Goal: Find specific page/section: Find specific page/section

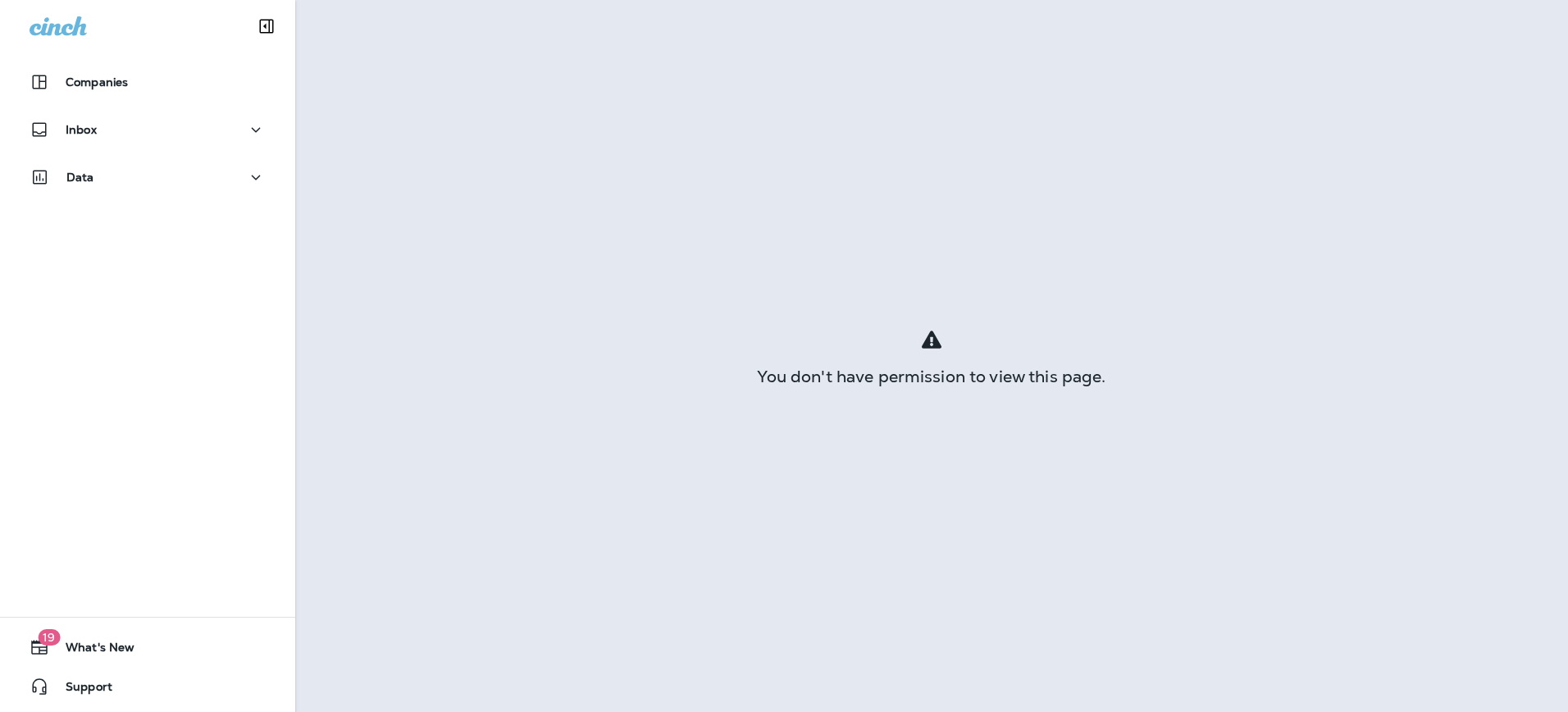
drag, startPoint x: 0, startPoint y: 0, endPoint x: 1092, endPoint y: 135, distance: 1100.3
click at [1092, 135] on div "You don't have permission to view this page." at bounding box center [931, 356] width 1273 height 712
click at [990, 363] on div "You don't have permission to view this page." at bounding box center [931, 356] width 1273 height 712
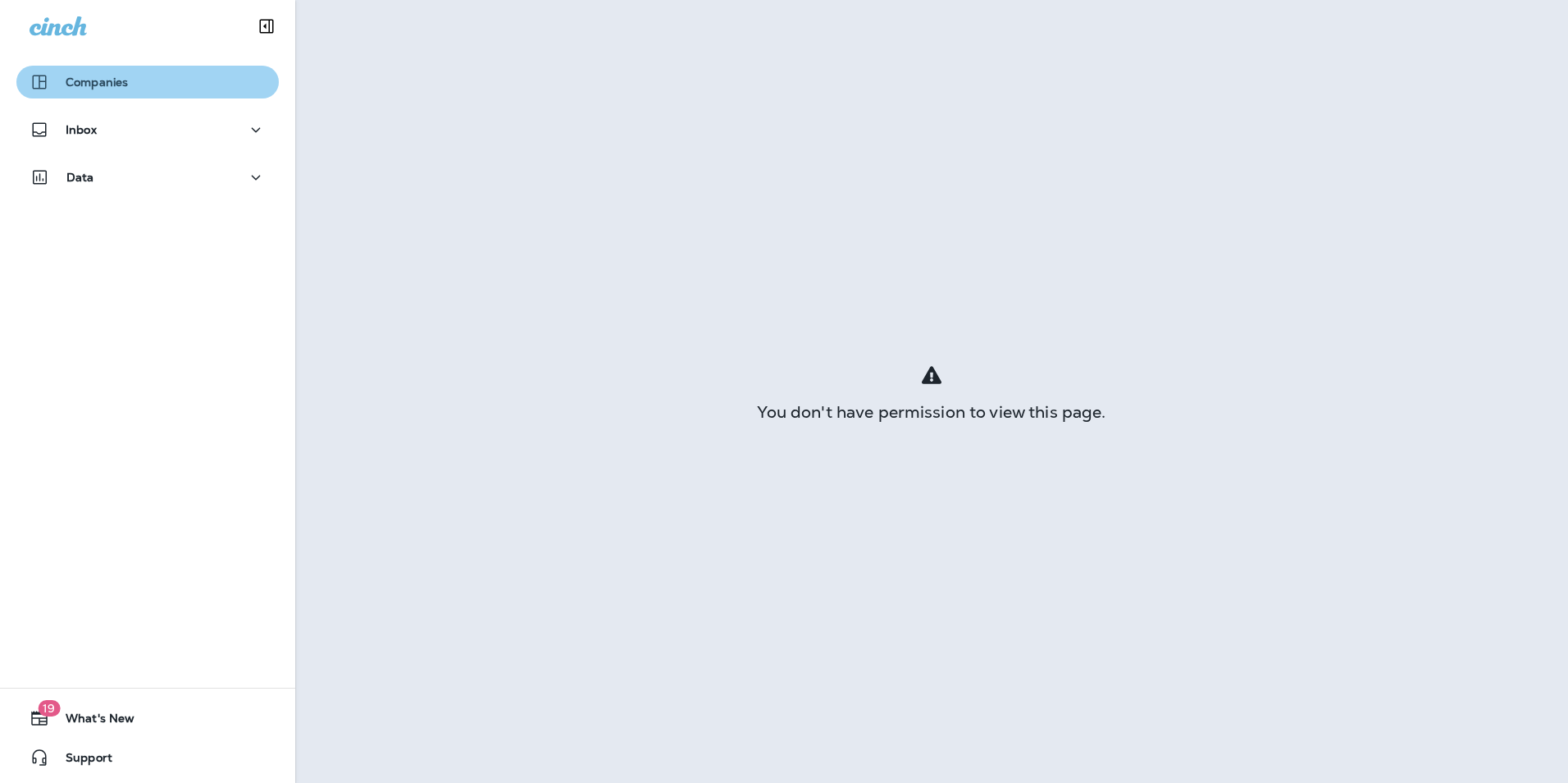
click at [169, 93] on button "Companies" at bounding box center [148, 82] width 263 height 33
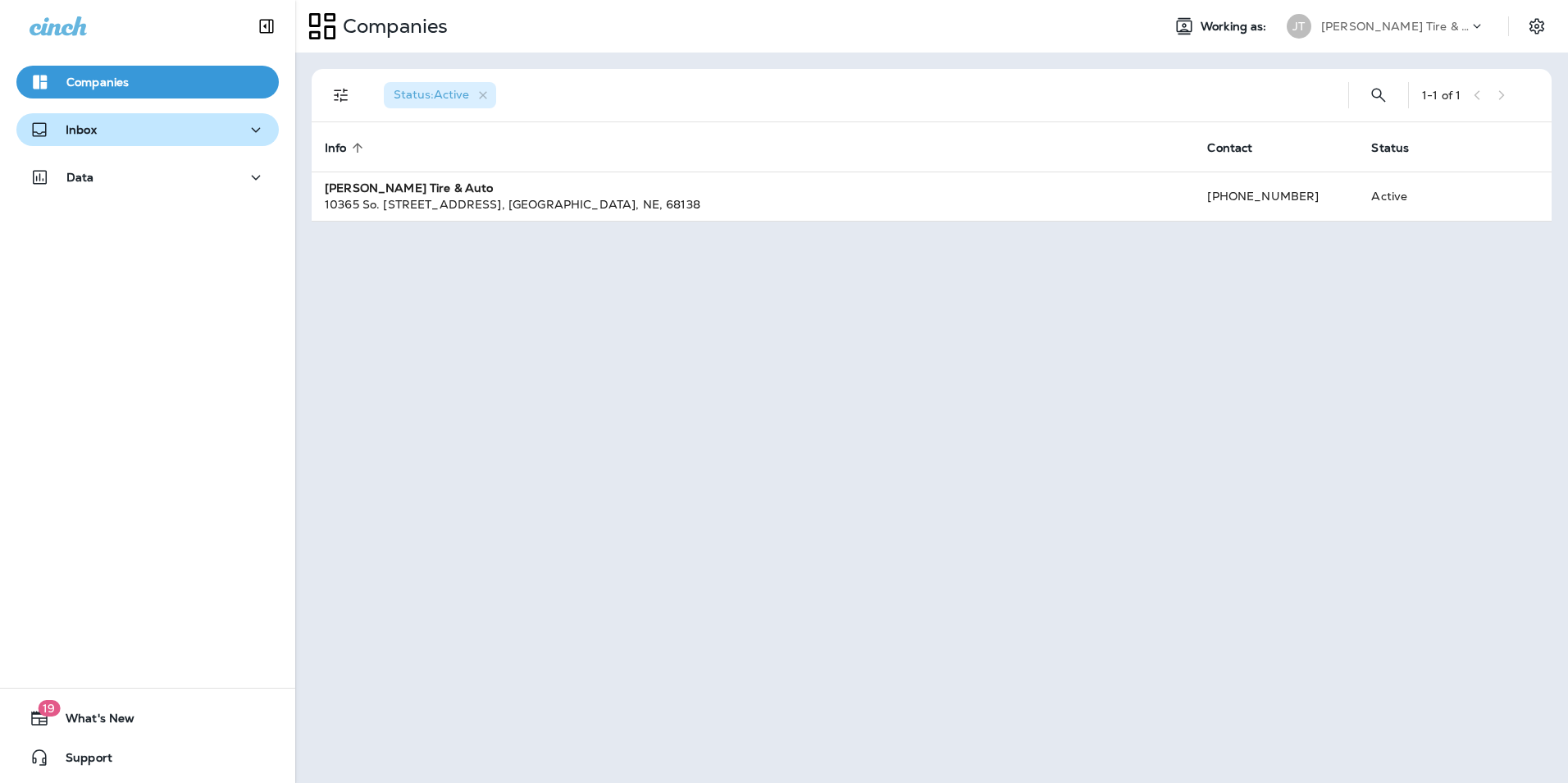
click at [149, 121] on div "Inbox" at bounding box center [148, 130] width 236 height 21
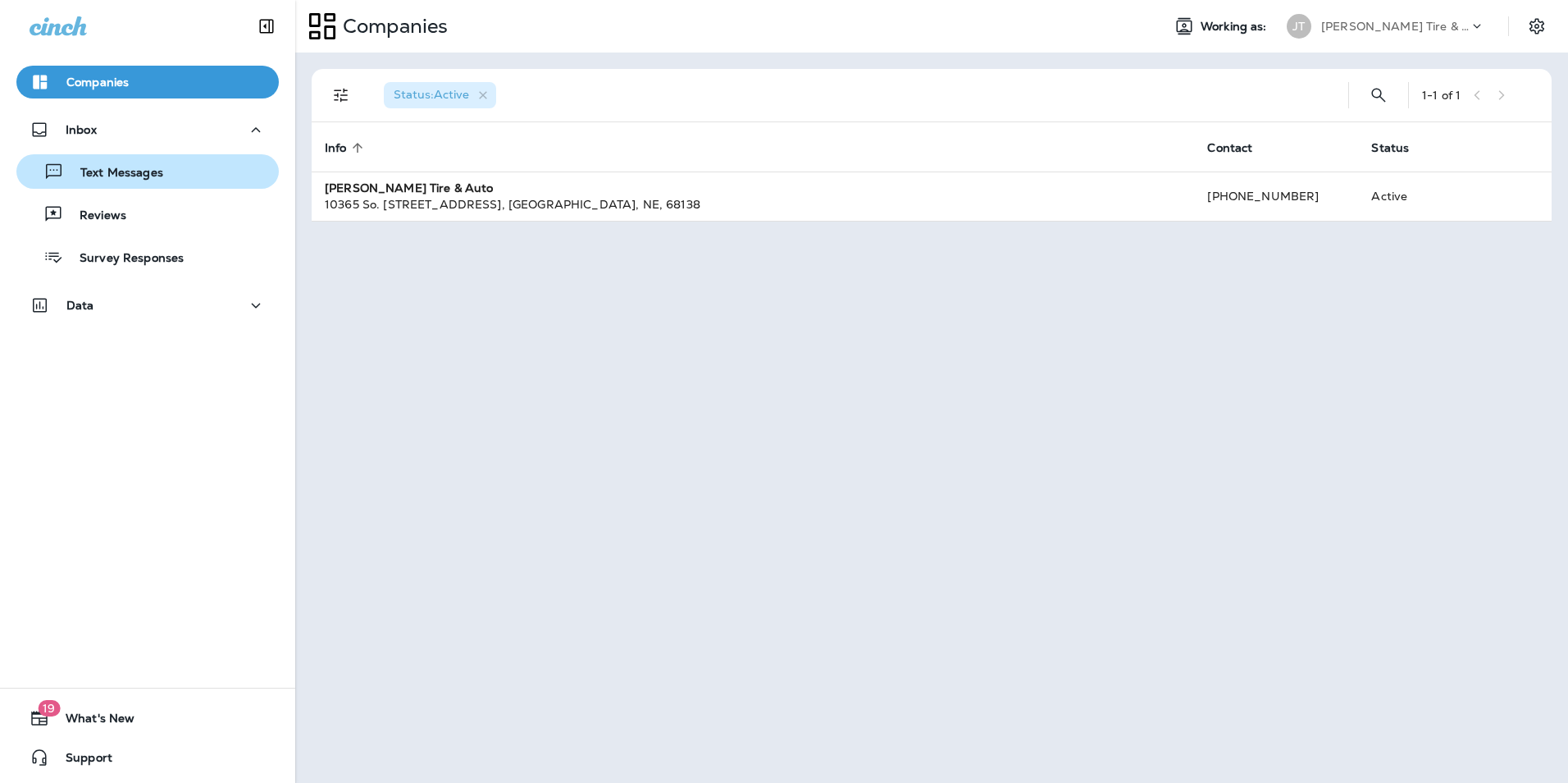
click at [128, 169] on p "Text Messages" at bounding box center [113, 173] width 99 height 16
